Goal: Book appointment/travel/reservation

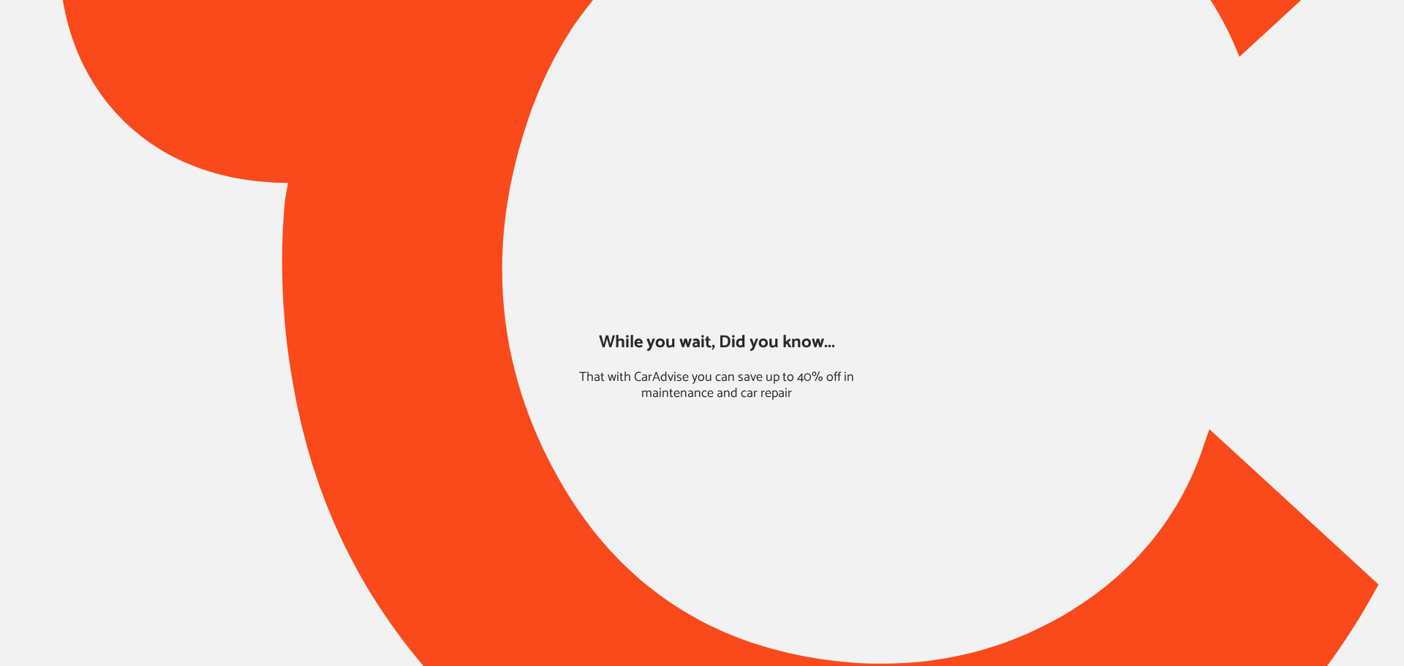
type input "*****"
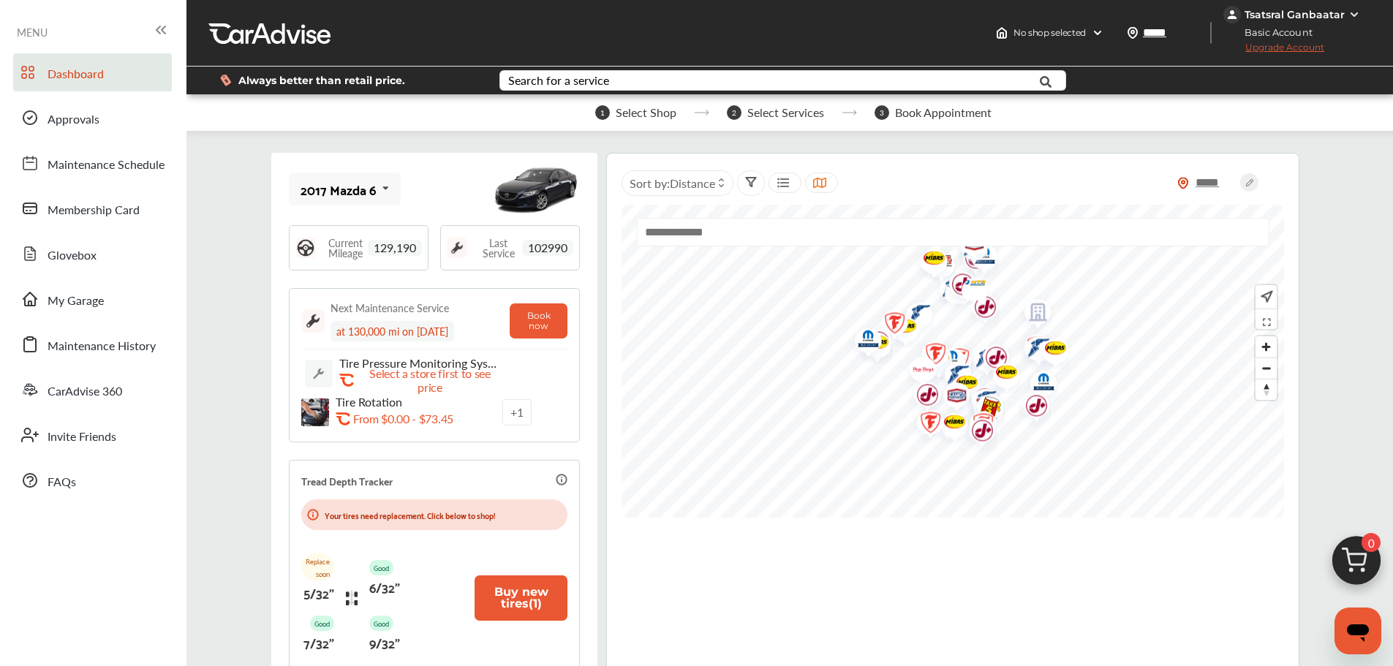
click at [319, 200] on div "2017 Mazda 6 2017 Mazda 6 2015 Honda Fit" at bounding box center [345, 189] width 112 height 33
click at [336, 264] on div "2015 Honda Fit" at bounding box center [342, 269] width 83 height 29
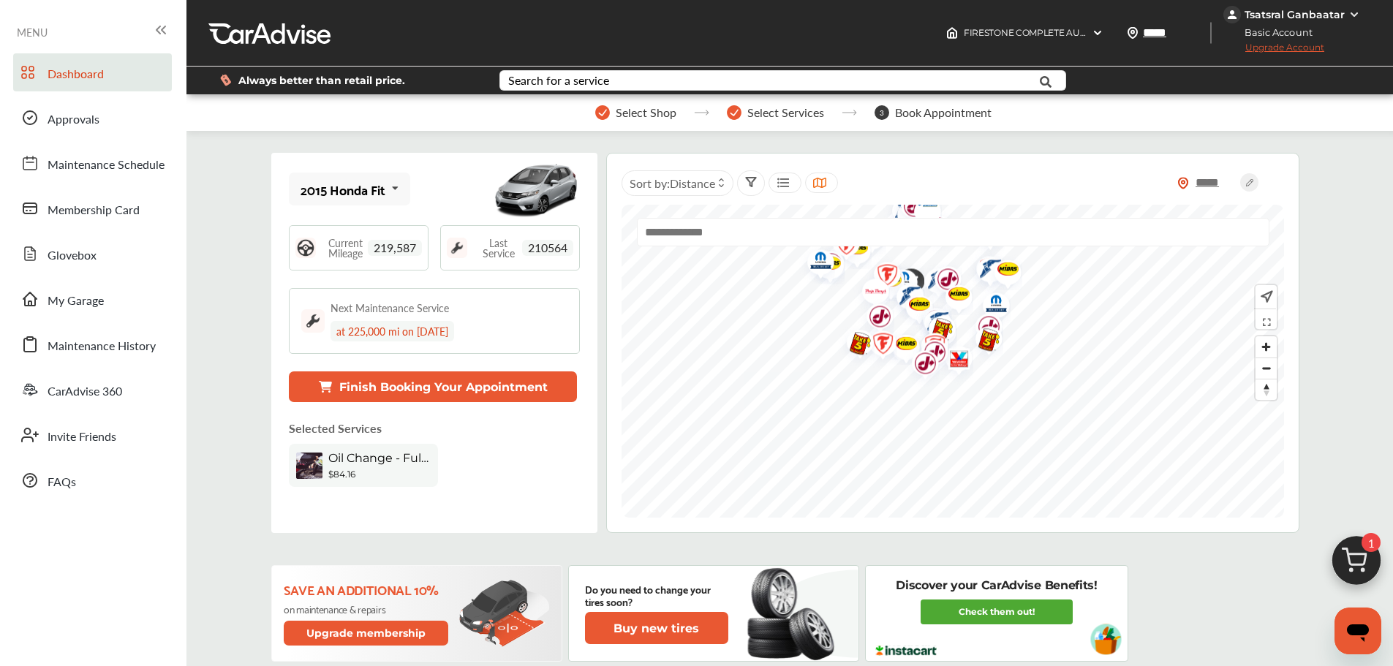
click at [1337, 561] on img at bounding box center [1356, 564] width 70 height 70
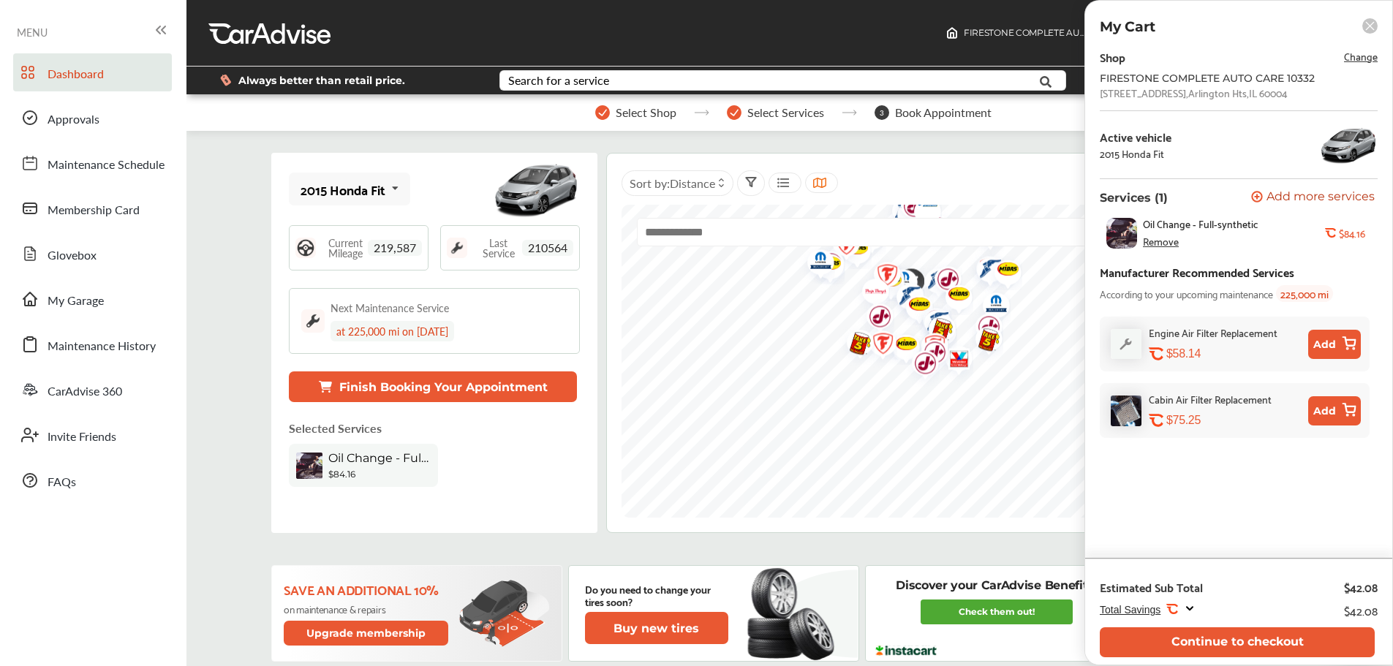
click at [1207, 649] on button "Continue to checkout" at bounding box center [1236, 642] width 275 height 30
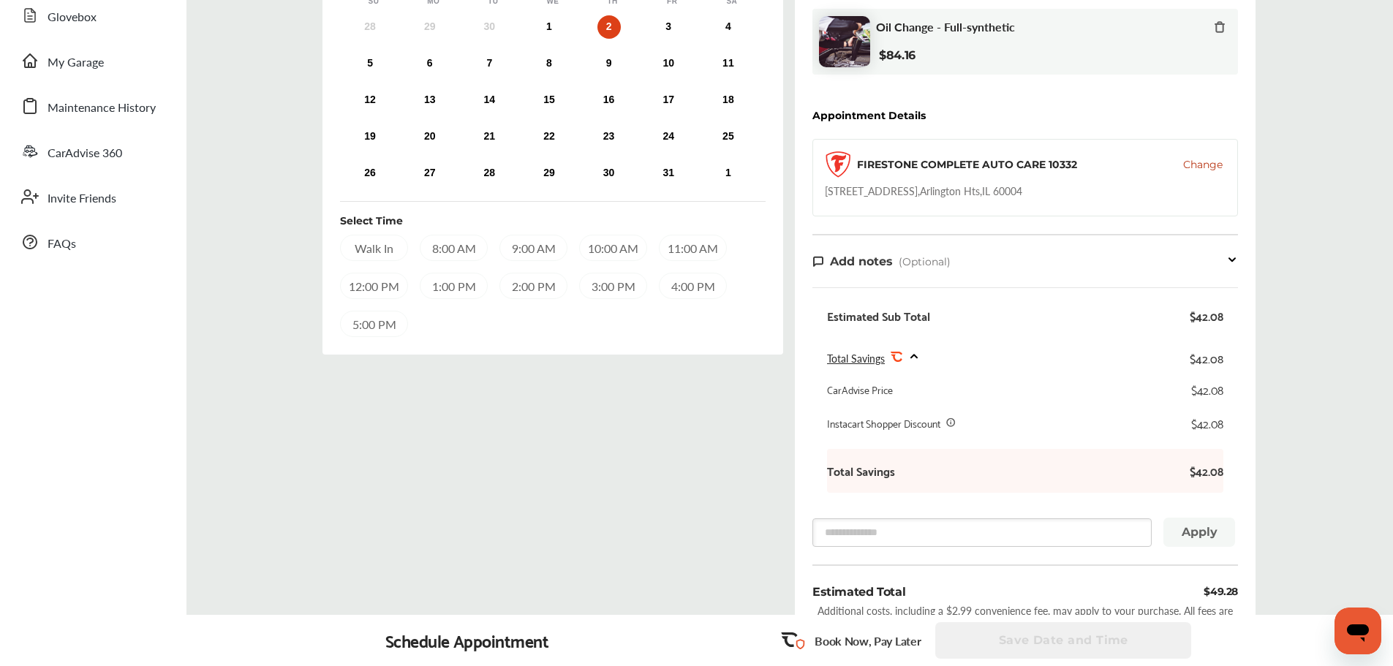
scroll to position [130, 0]
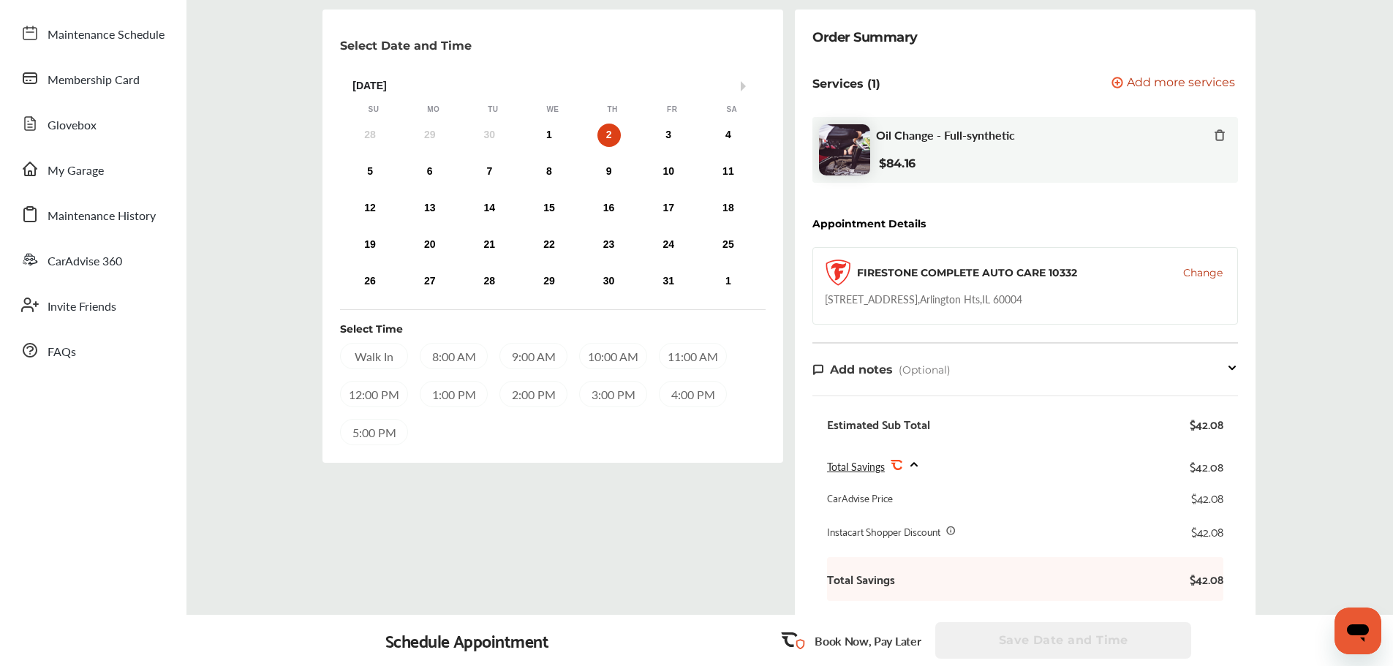
click at [371, 429] on div "5:00 PM" at bounding box center [374, 432] width 68 height 26
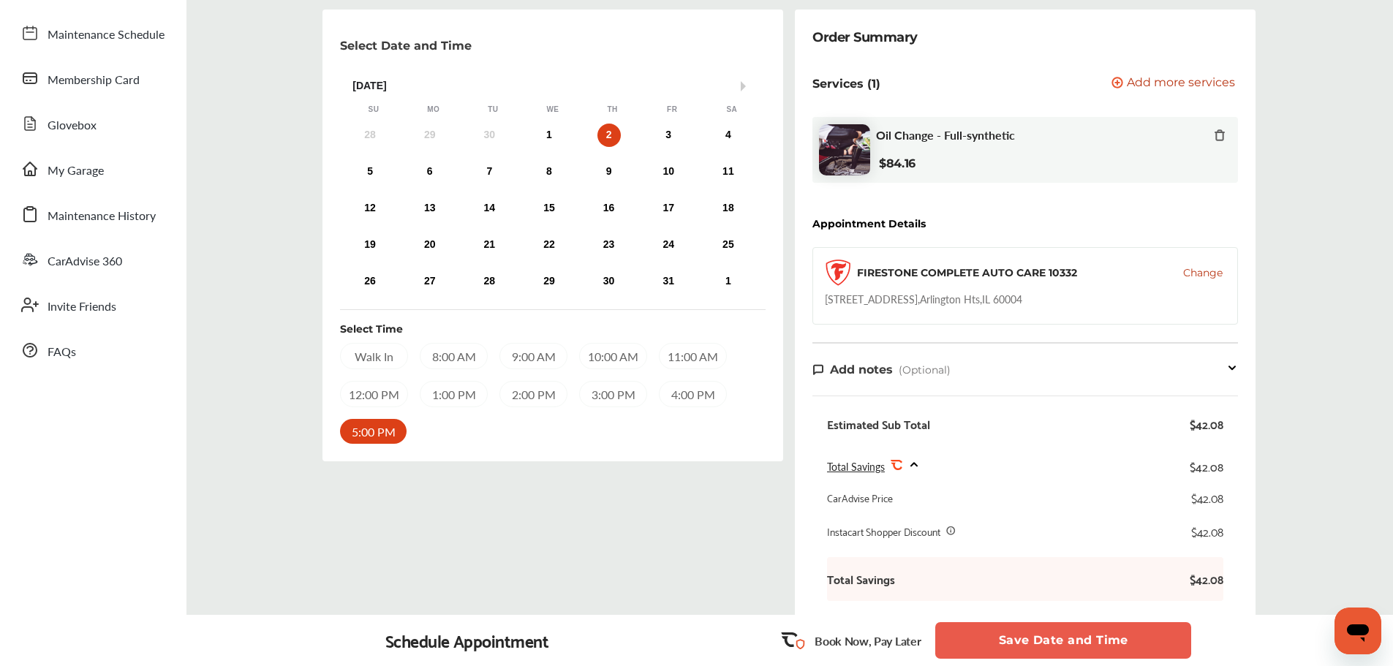
click at [1162, 638] on button "Save Date and Time" at bounding box center [1063, 640] width 256 height 37
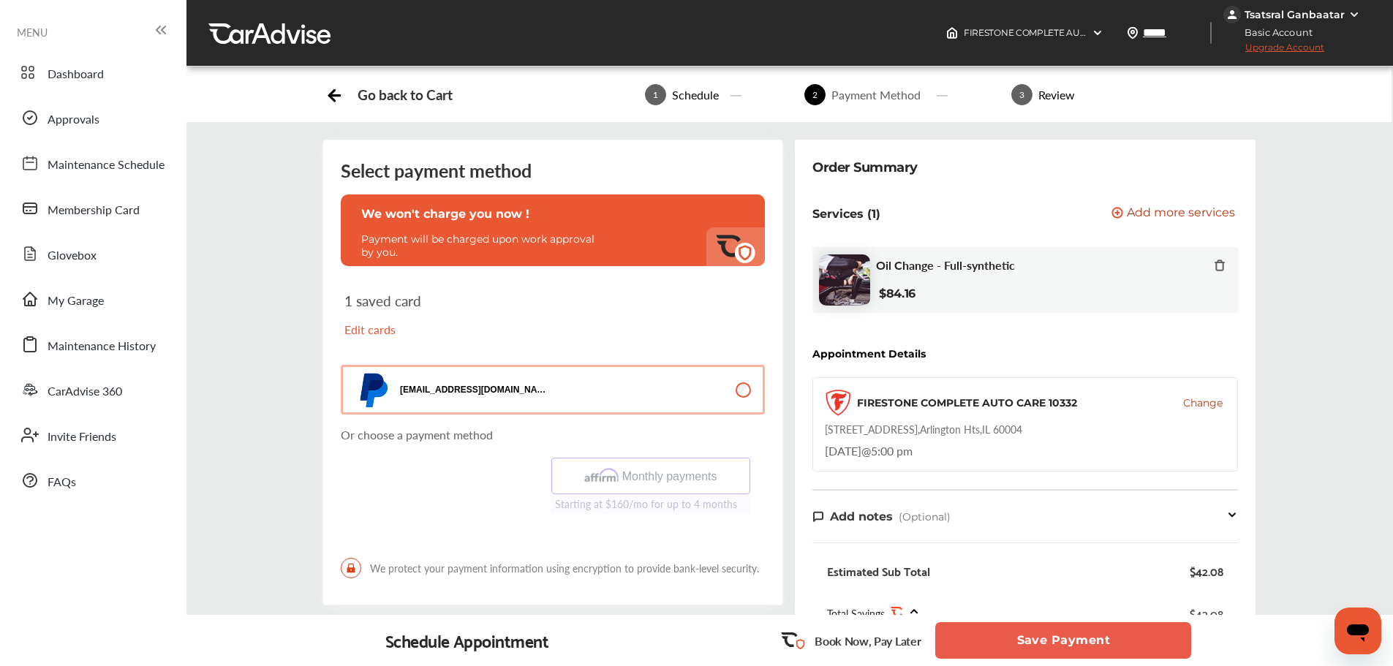
click at [1025, 643] on button "Save Payment" at bounding box center [1063, 640] width 256 height 37
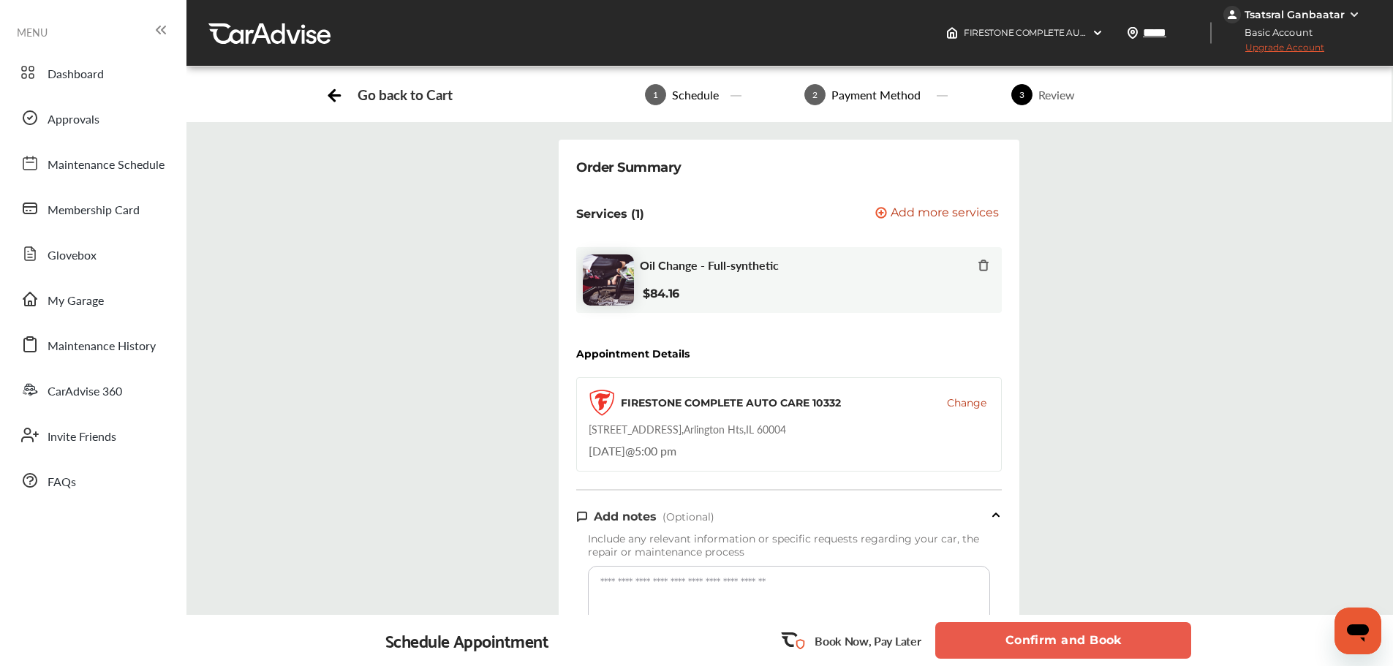
click at [996, 627] on button "Confirm and Book" at bounding box center [1063, 640] width 256 height 37
